Goal: Information Seeking & Learning: Learn about a topic

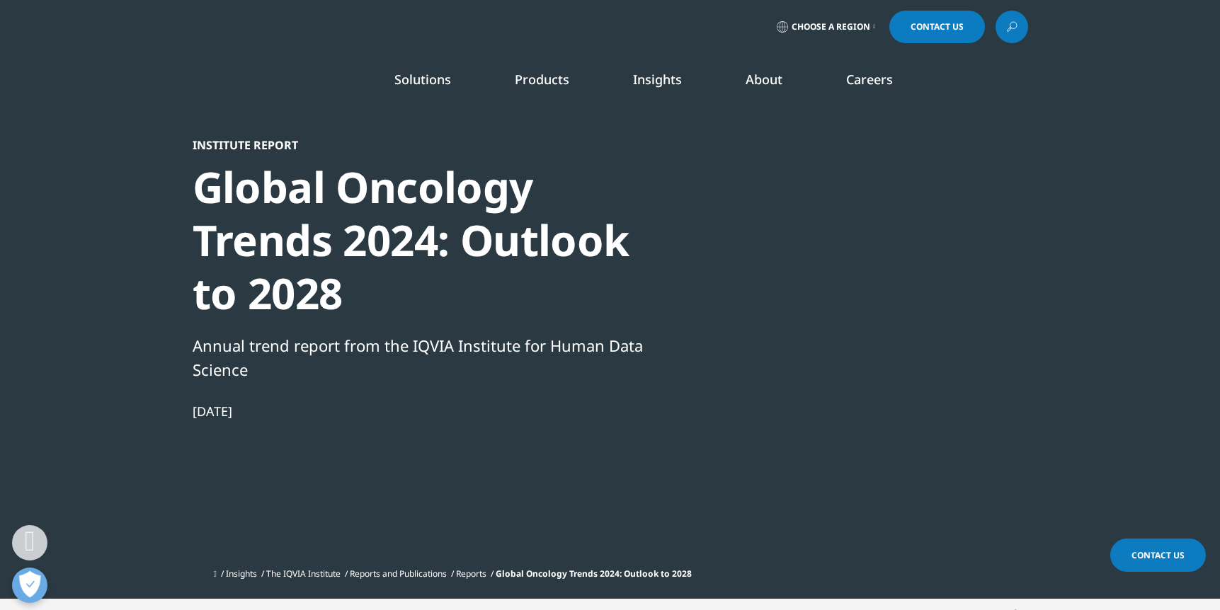
scroll to position [566, 0]
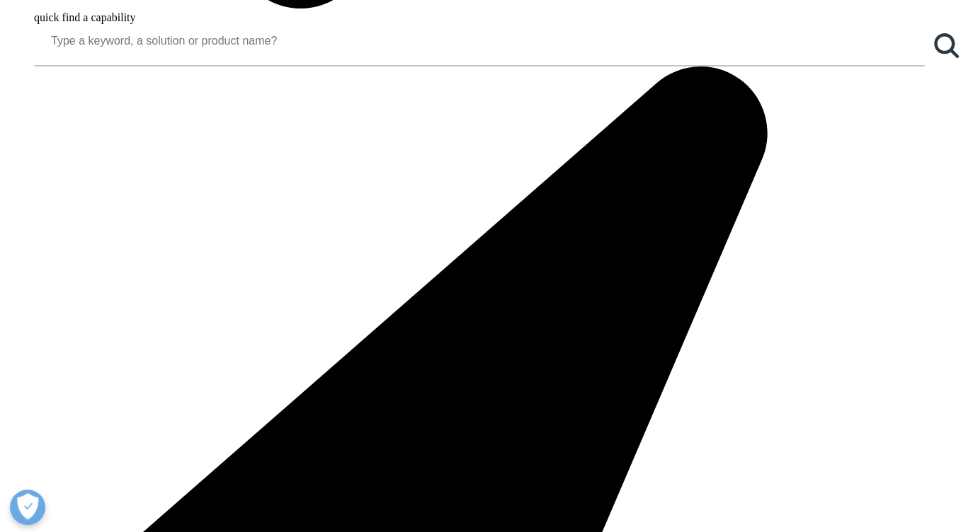
scroll to position [1784, 0]
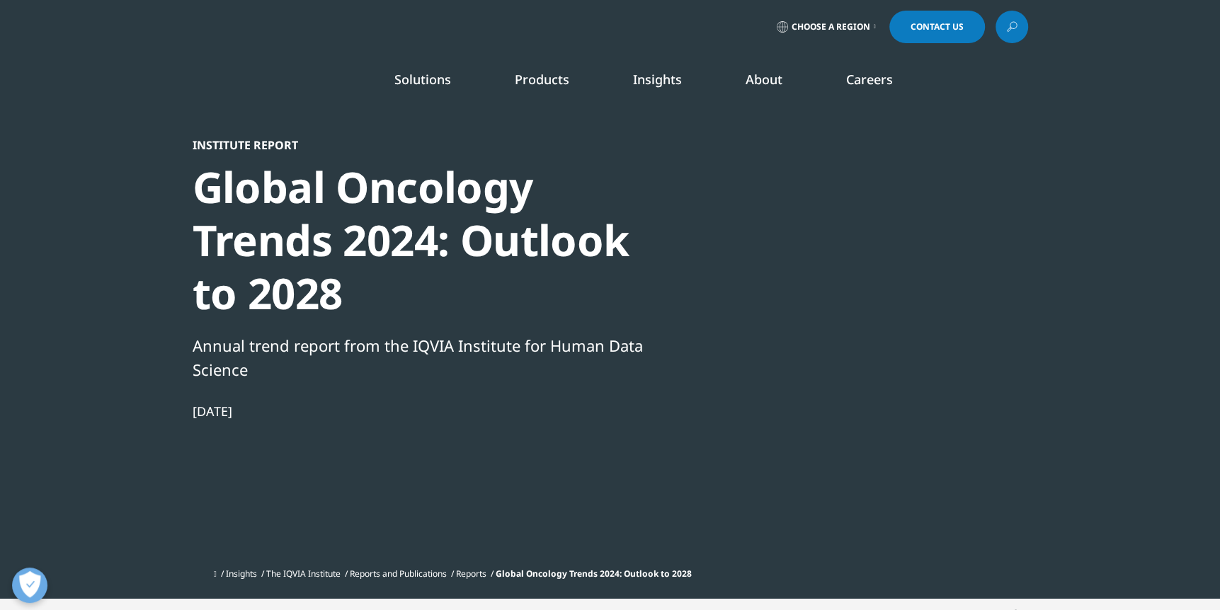
scroll to position [782, 835]
